Goal: Information Seeking & Learning: Learn about a topic

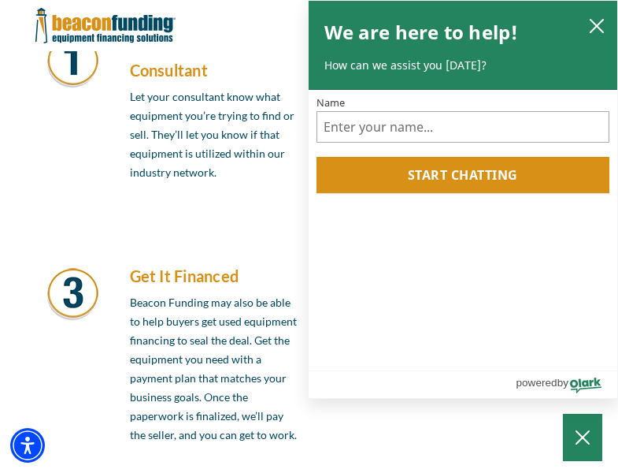
scroll to position [1338, 0]
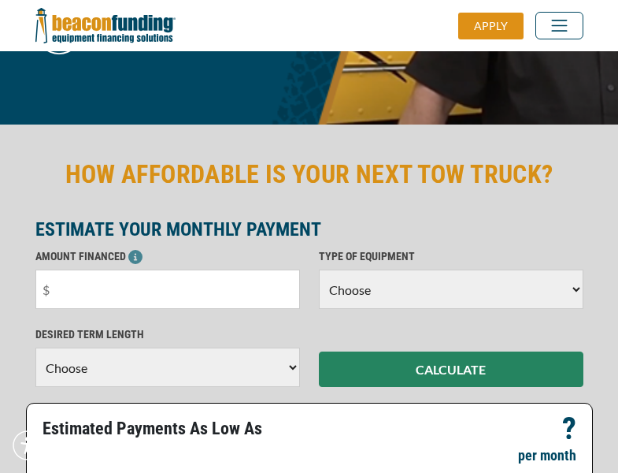
scroll to position [384, 0]
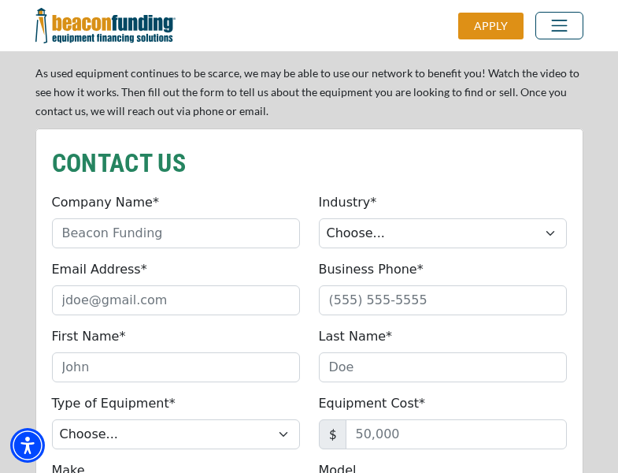
scroll to position [1338, 0]
